Goal: Transaction & Acquisition: Book appointment/travel/reservation

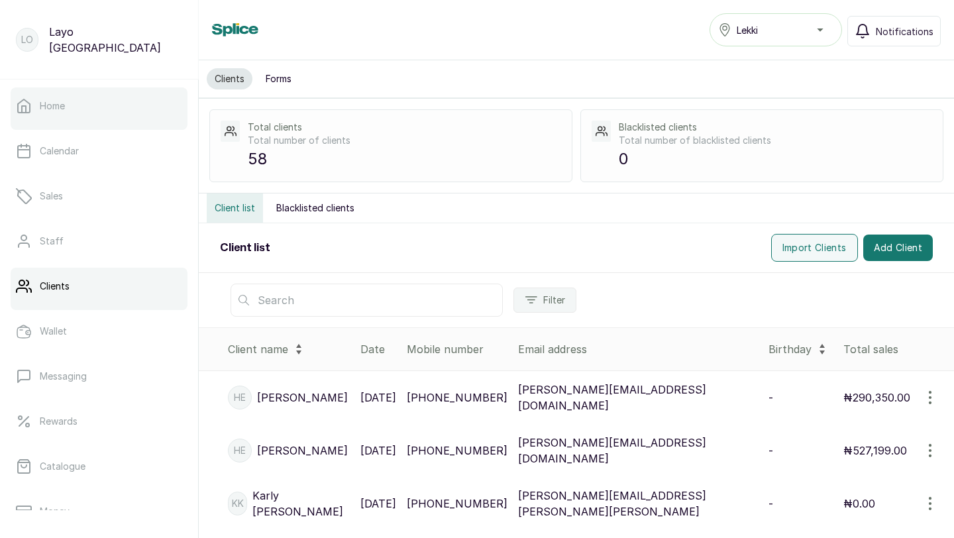
click at [103, 113] on link "Home" at bounding box center [99, 105] width 177 height 37
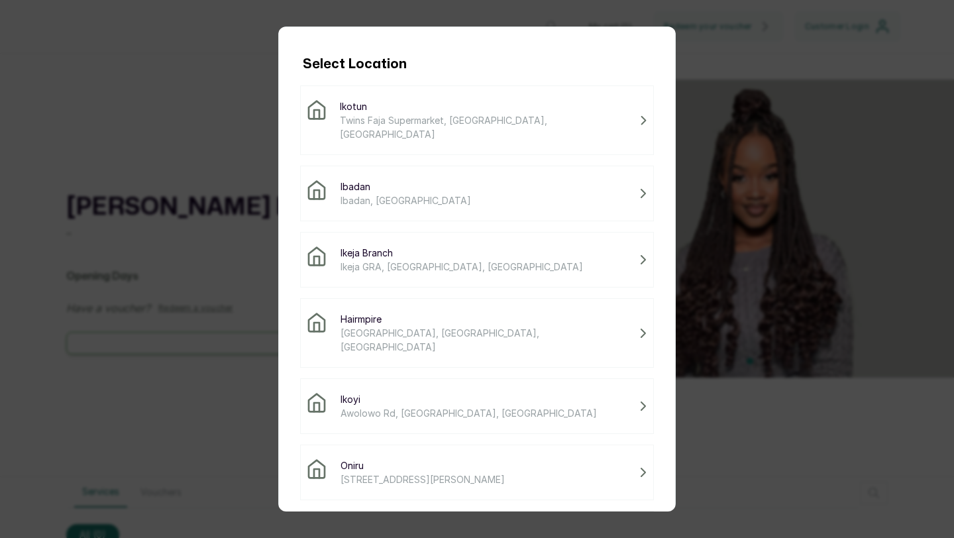
scroll to position [110, 0]
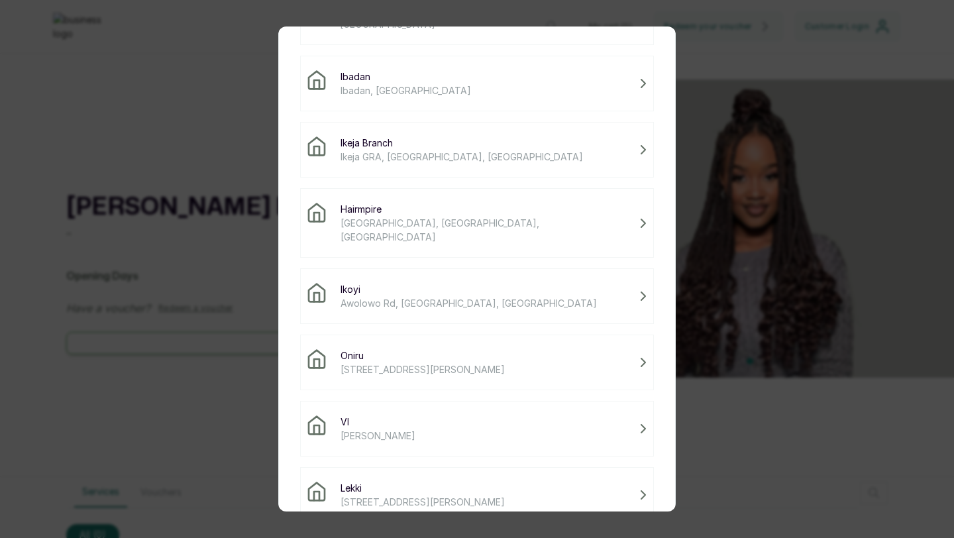
click at [476, 481] on span "Lekki" at bounding box center [423, 488] width 164 height 14
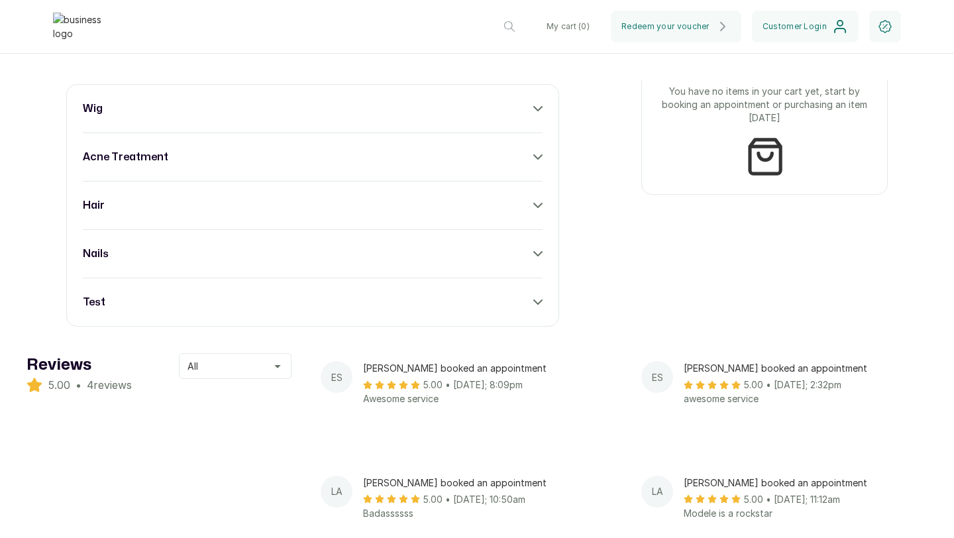
scroll to position [566, 0]
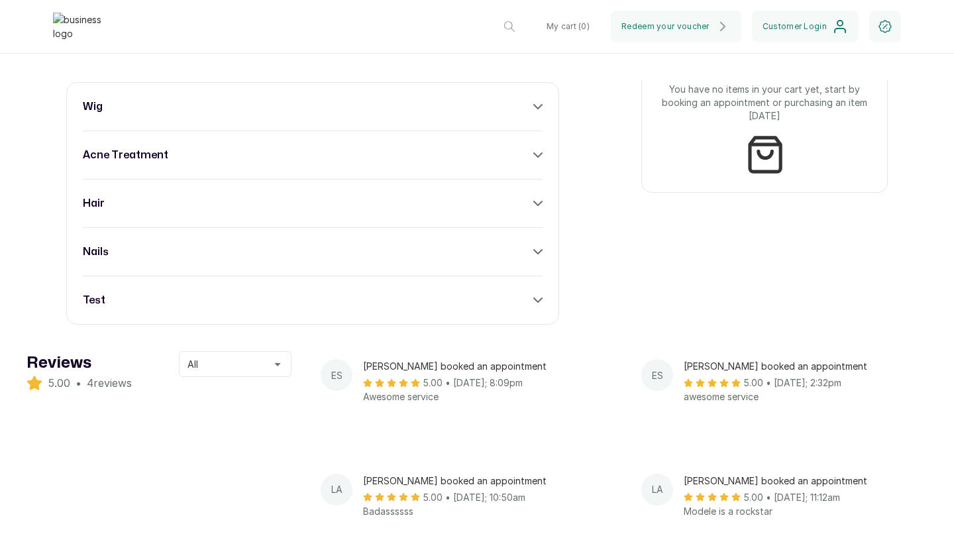
click at [534, 297] on div "wig acne treatment hair nails test" at bounding box center [312, 203] width 493 height 242
click at [537, 305] on icon at bounding box center [537, 299] width 9 height 9
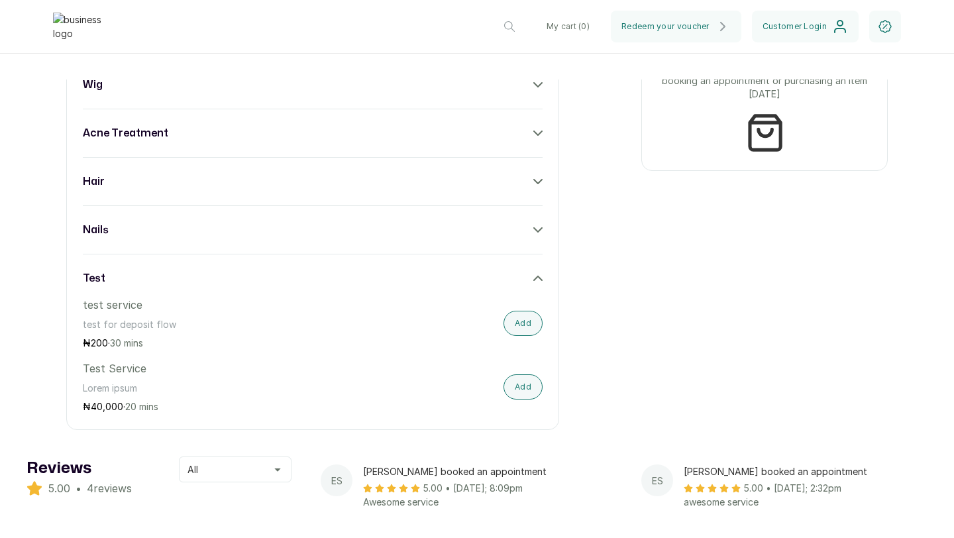
scroll to position [619, 0]
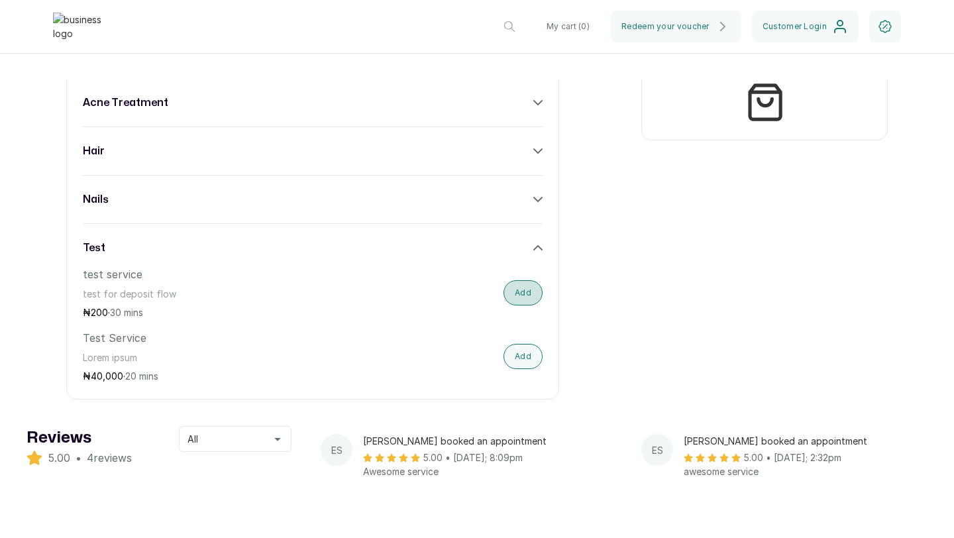
click at [531, 291] on button "Add" at bounding box center [523, 292] width 39 height 25
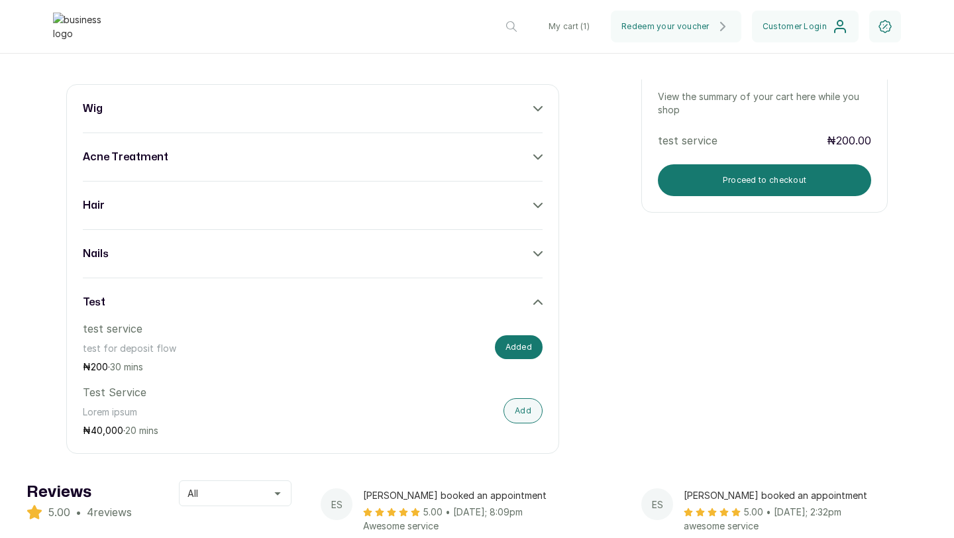
scroll to position [539, 0]
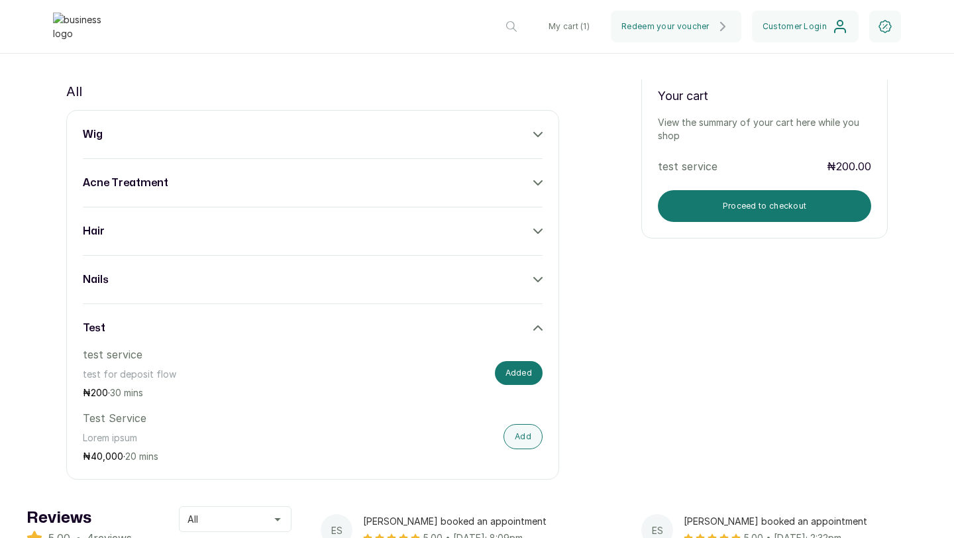
click at [531, 286] on div "nails" at bounding box center [313, 280] width 460 height 16
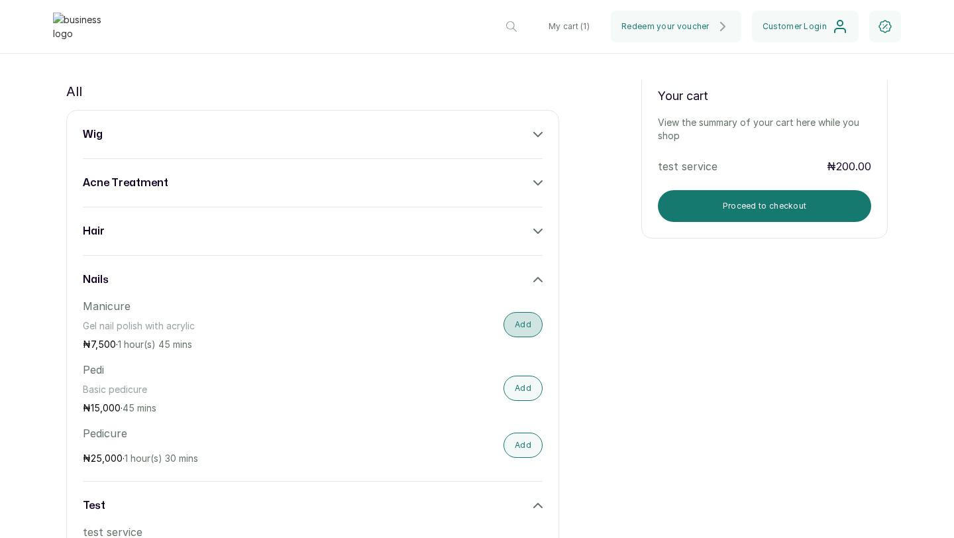
click at [521, 335] on button "Add" at bounding box center [523, 324] width 39 height 25
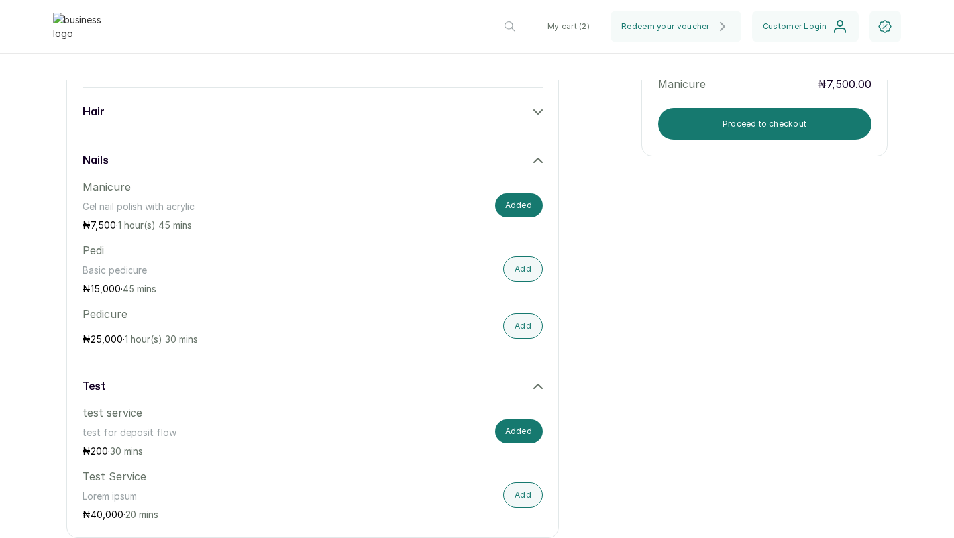
scroll to position [660, 0]
